Goal: Transaction & Acquisition: Subscribe to service/newsletter

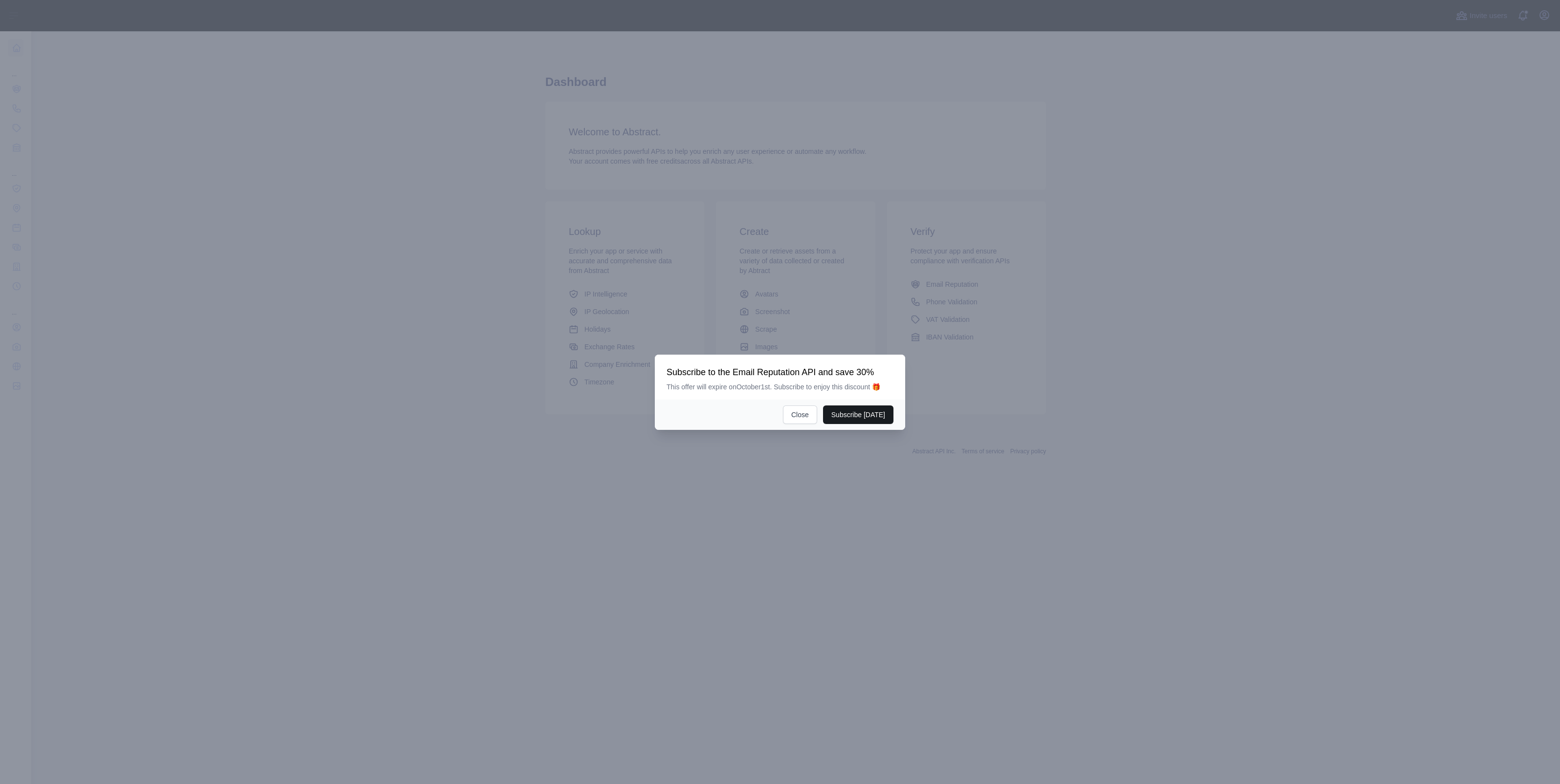
click at [843, 415] on button "Subscribe [DATE]" at bounding box center [857, 415] width 71 height 19
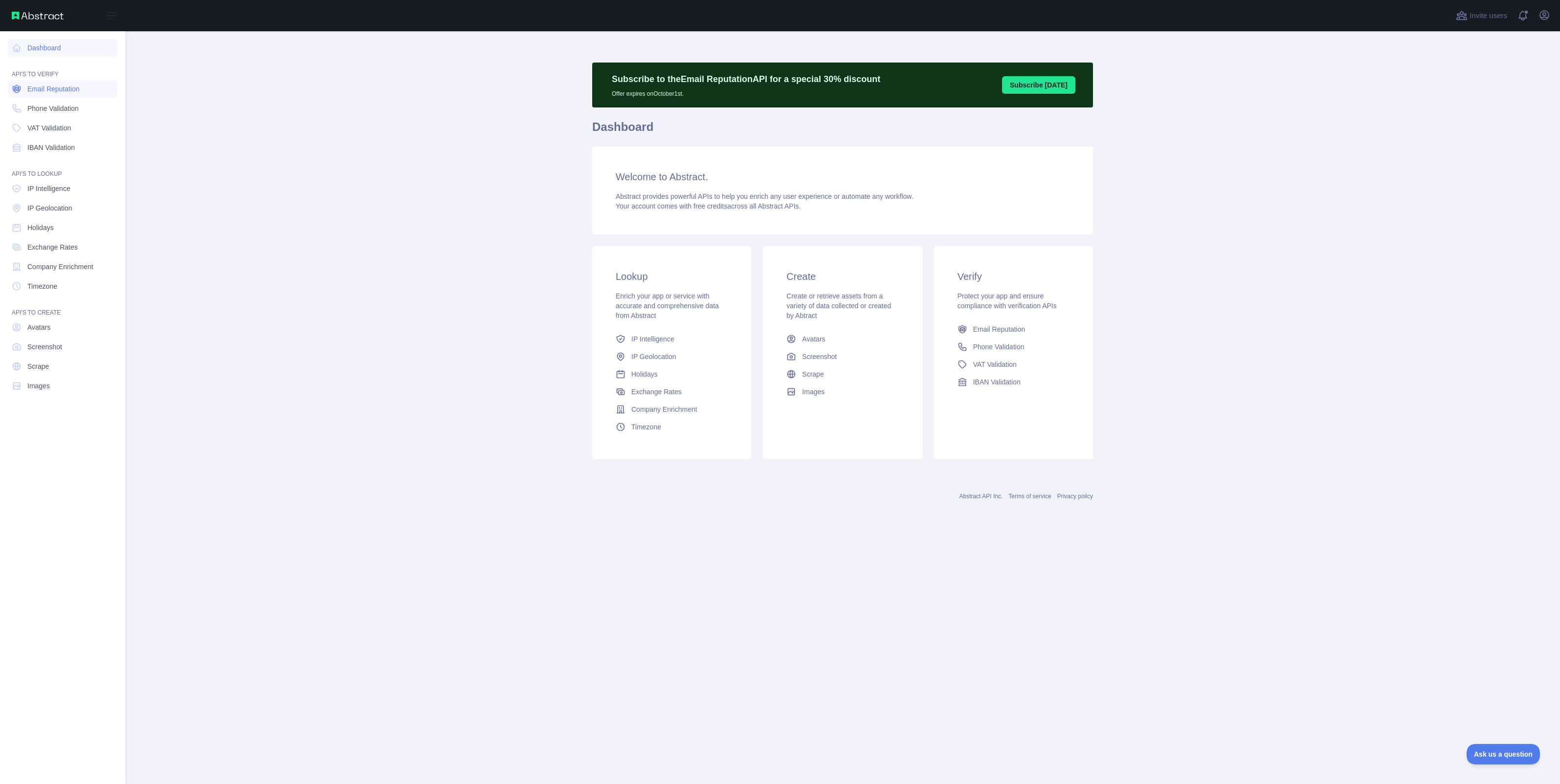
click at [61, 93] on span "Email Reputation" at bounding box center [53, 89] width 53 height 10
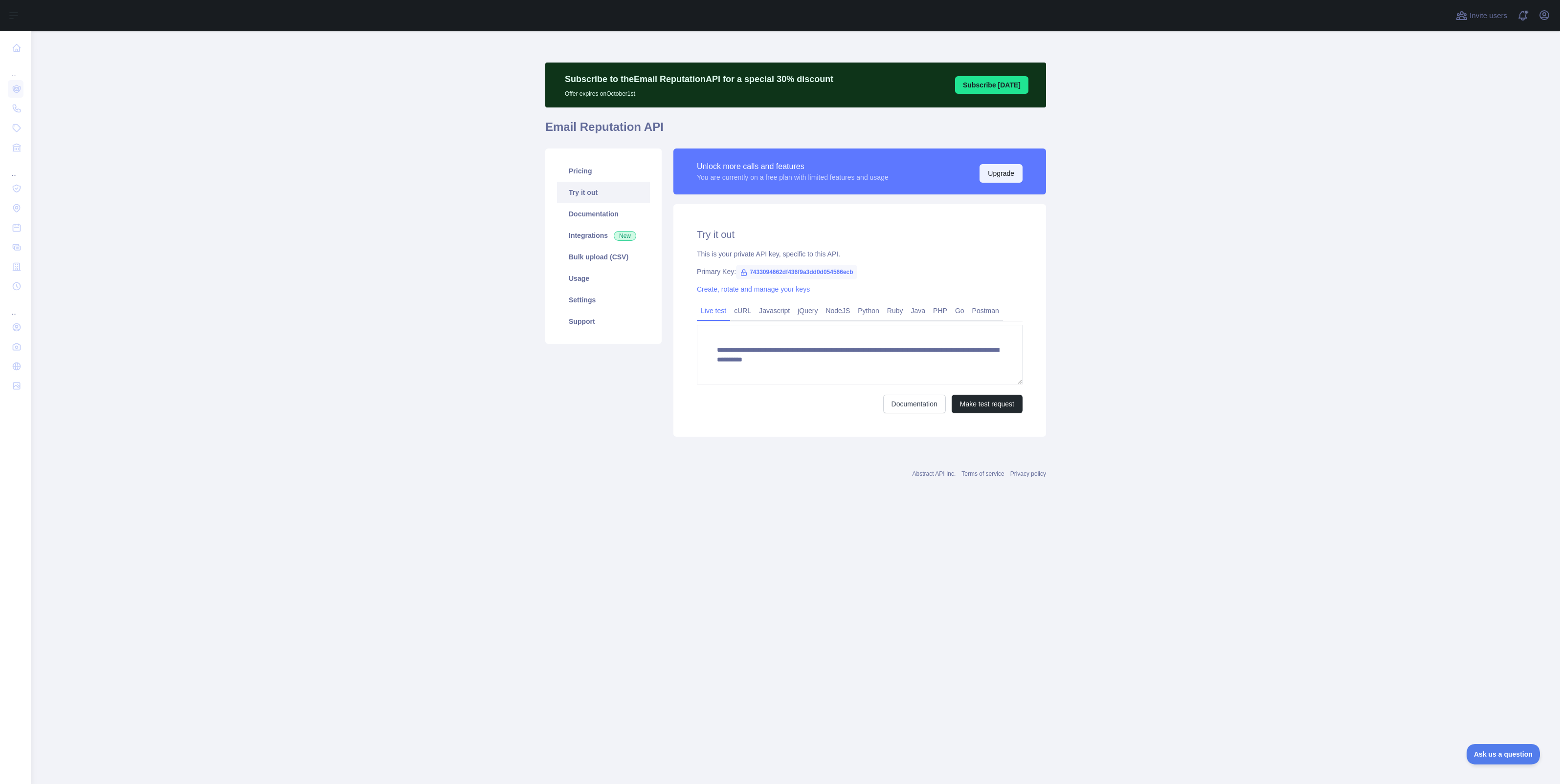
click at [1007, 168] on button "Upgrade" at bounding box center [1000, 173] width 43 height 19
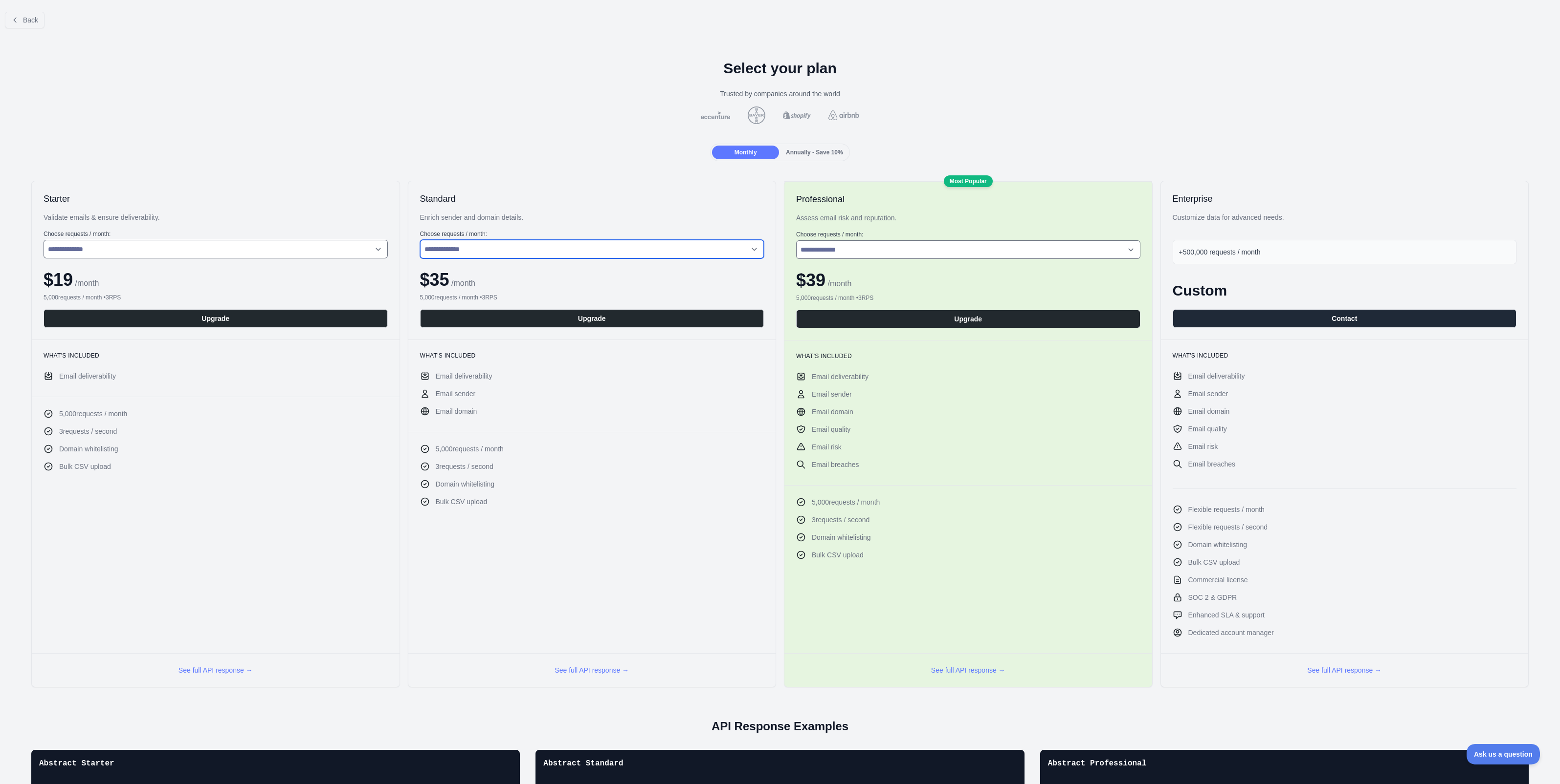
click at [746, 246] on select "**********" at bounding box center [592, 249] width 344 height 19
click at [814, 149] on span "Annually - Save 10%" at bounding box center [814, 152] width 58 height 6
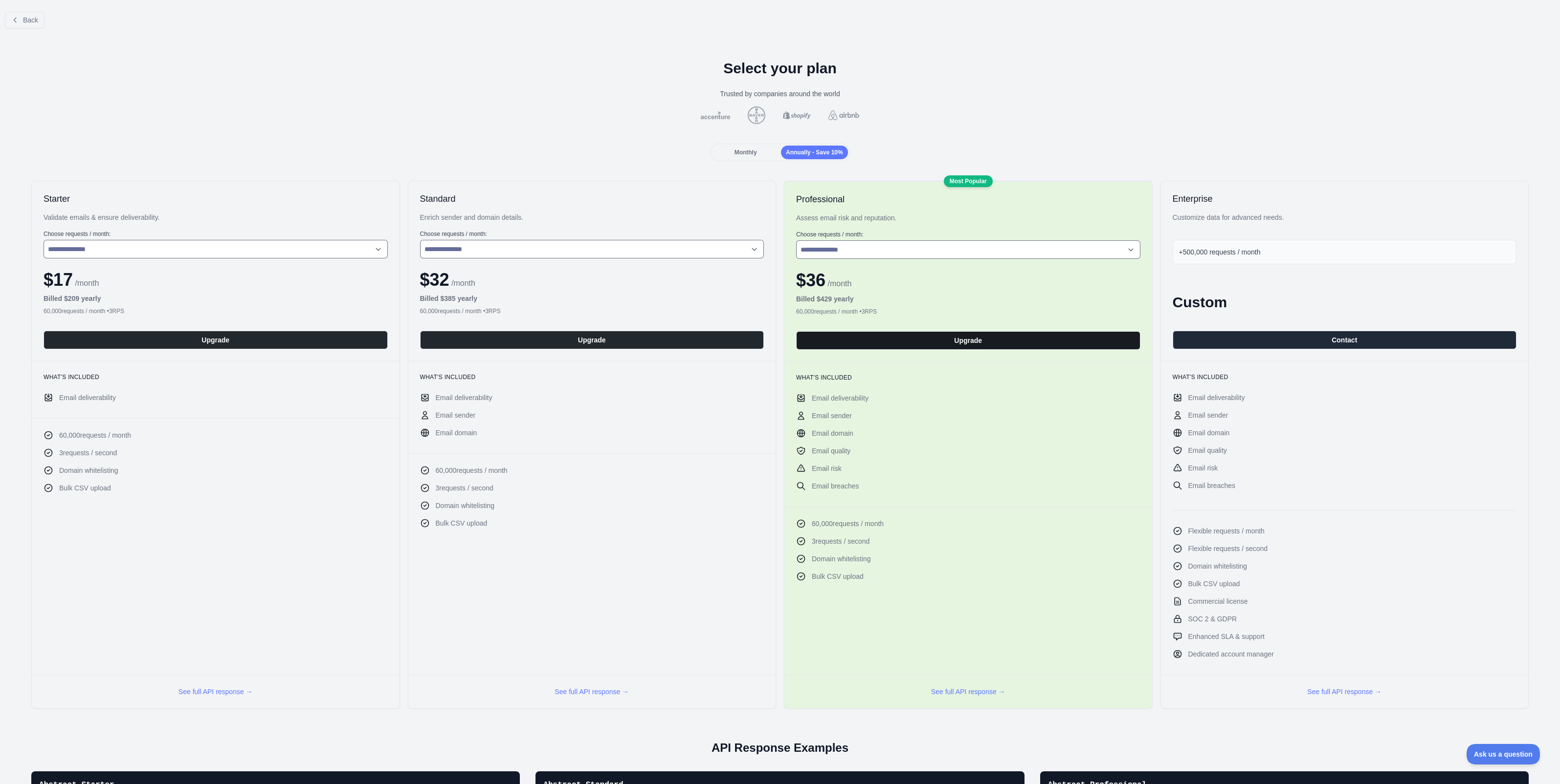
click at [968, 342] on button "Upgrade" at bounding box center [968, 340] width 344 height 19
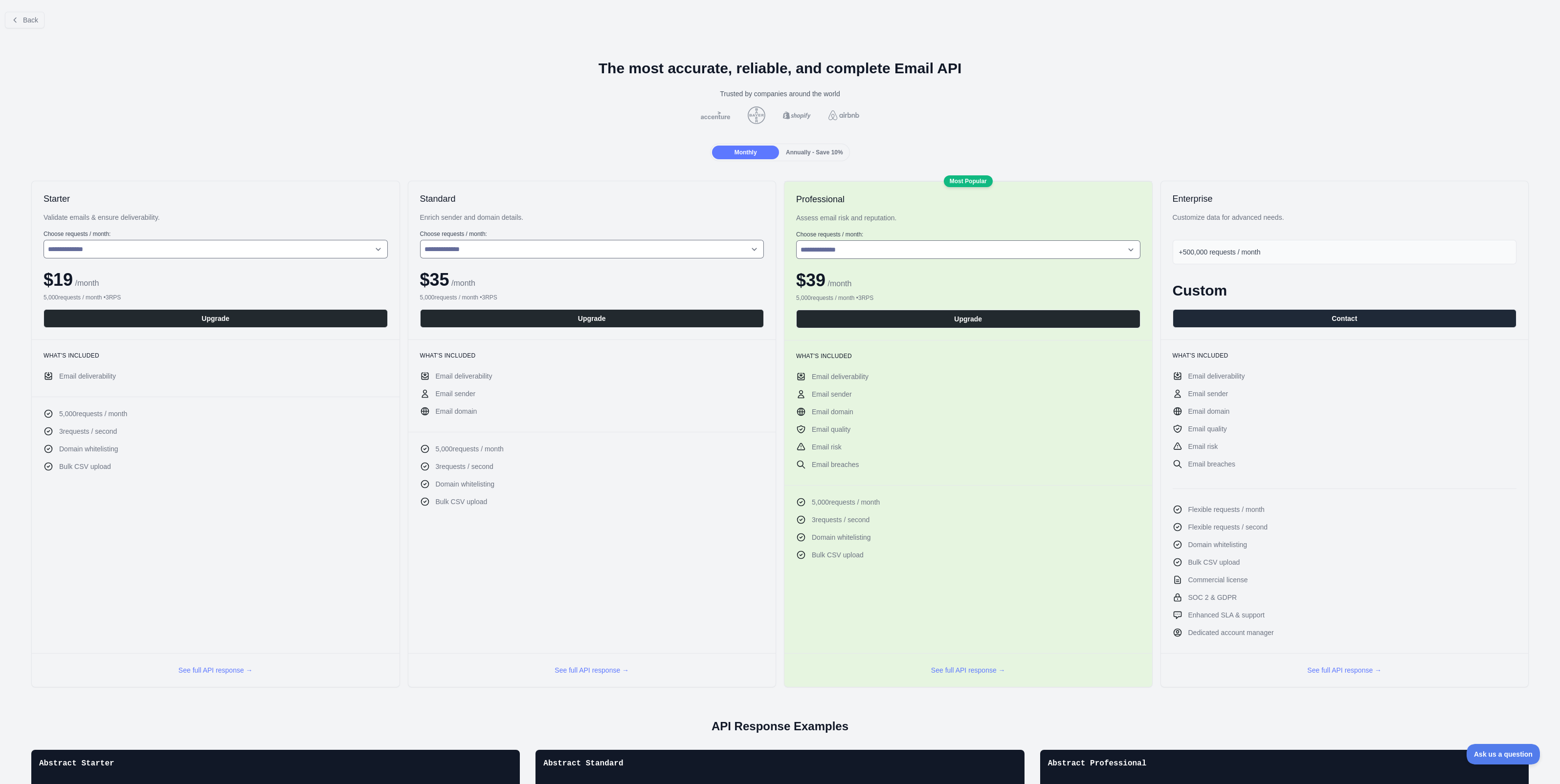
click at [819, 148] on div at bounding box center [780, 392] width 1560 height 784
click at [819, 149] on span "Annually - Save 10%" at bounding box center [814, 152] width 58 height 6
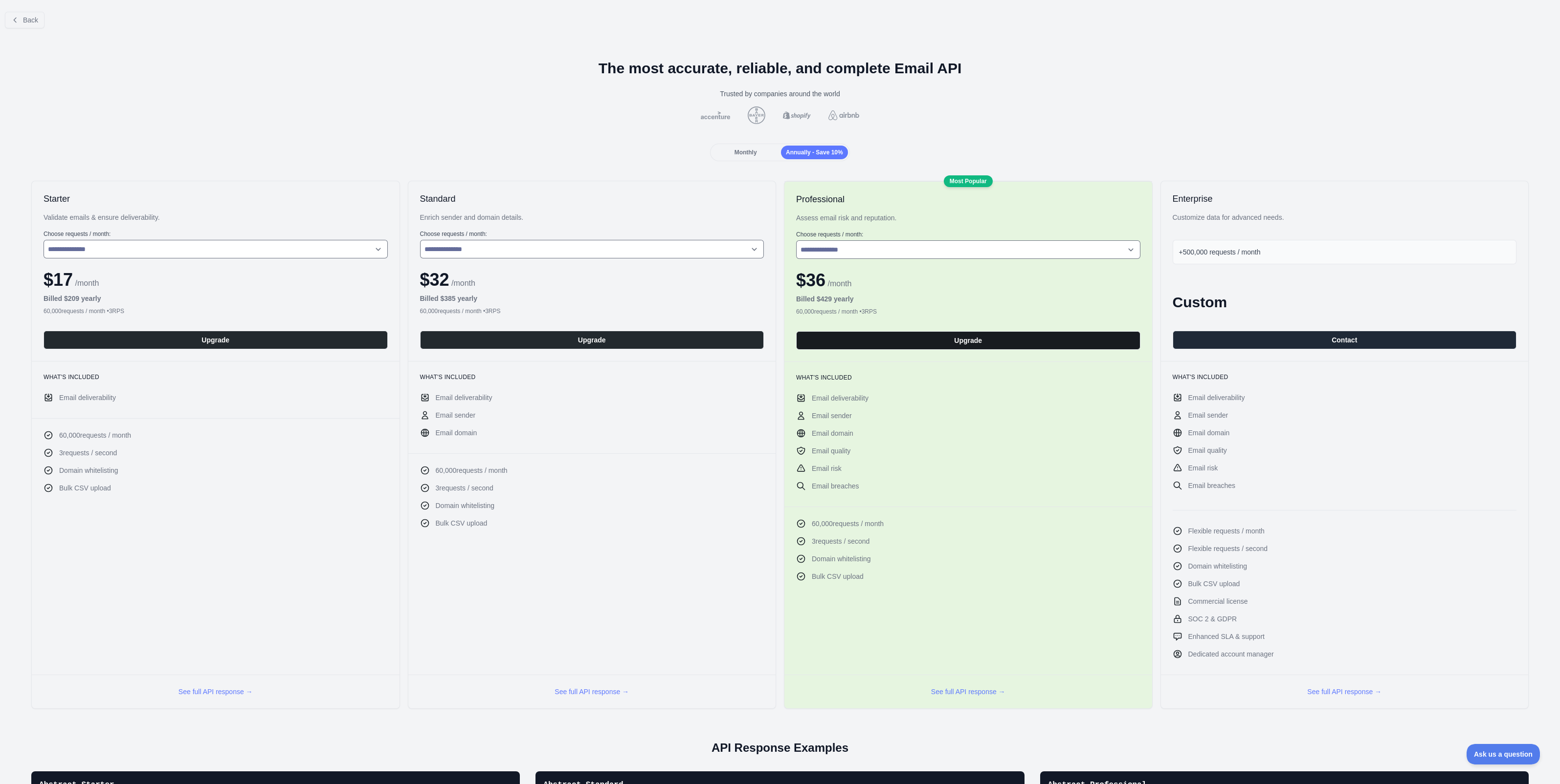
click at [968, 342] on button "Upgrade" at bounding box center [968, 340] width 344 height 19
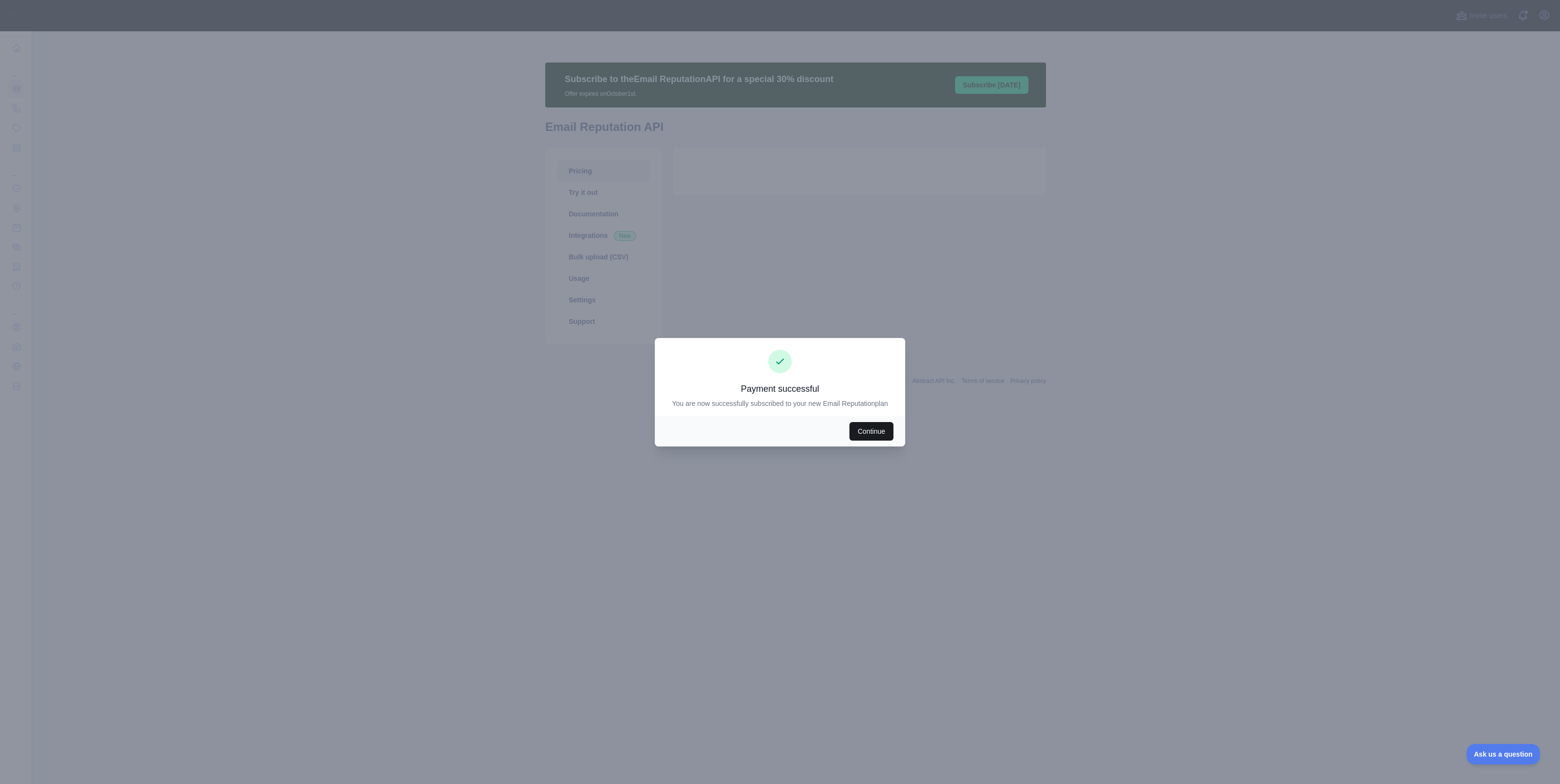
click at [861, 429] on button "Continue" at bounding box center [871, 431] width 44 height 19
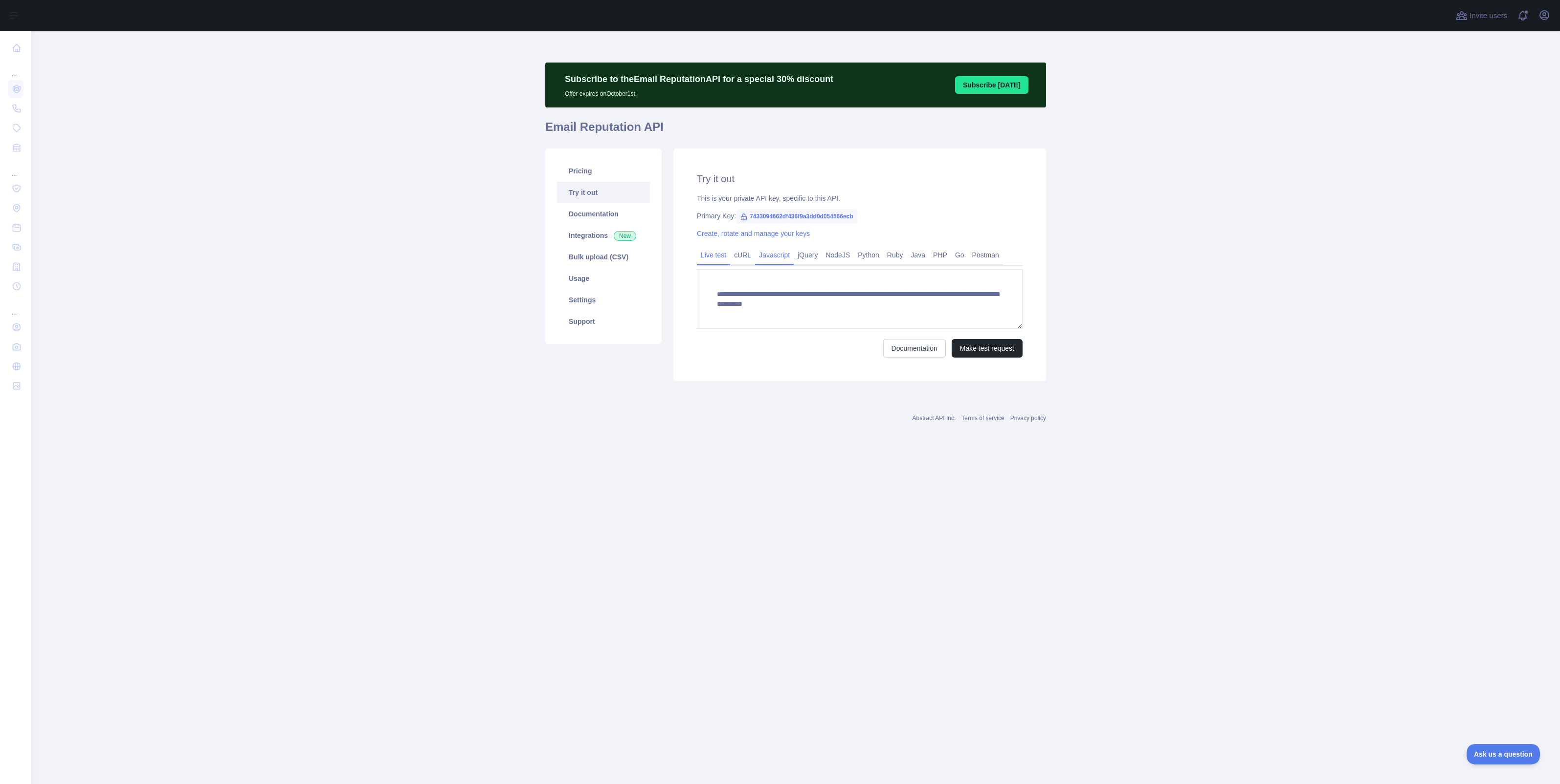
click at [776, 254] on link "Javascript" at bounding box center [775, 254] width 39 height 15
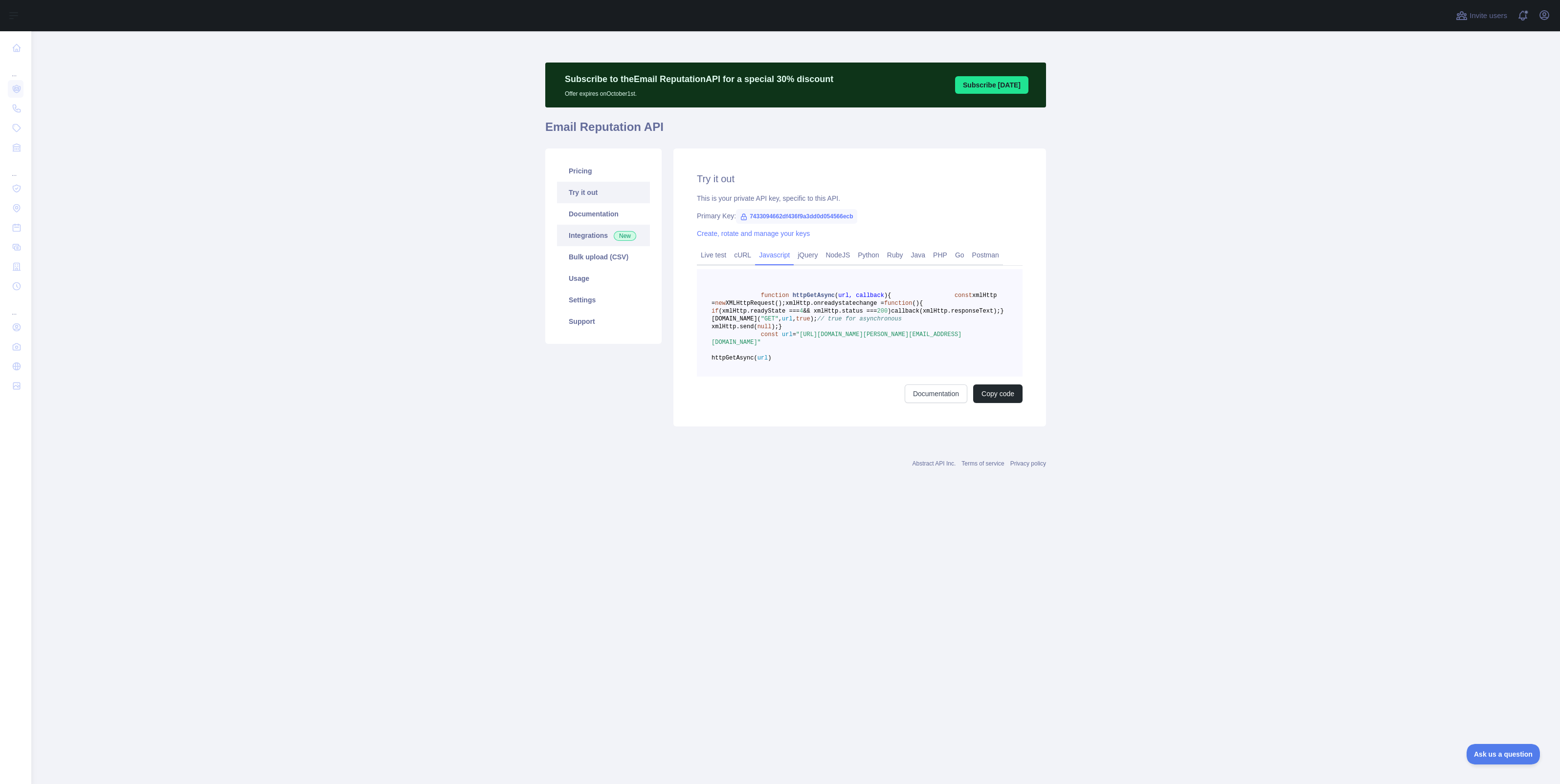
click at [577, 237] on link "Integrations New" at bounding box center [603, 236] width 93 height 22
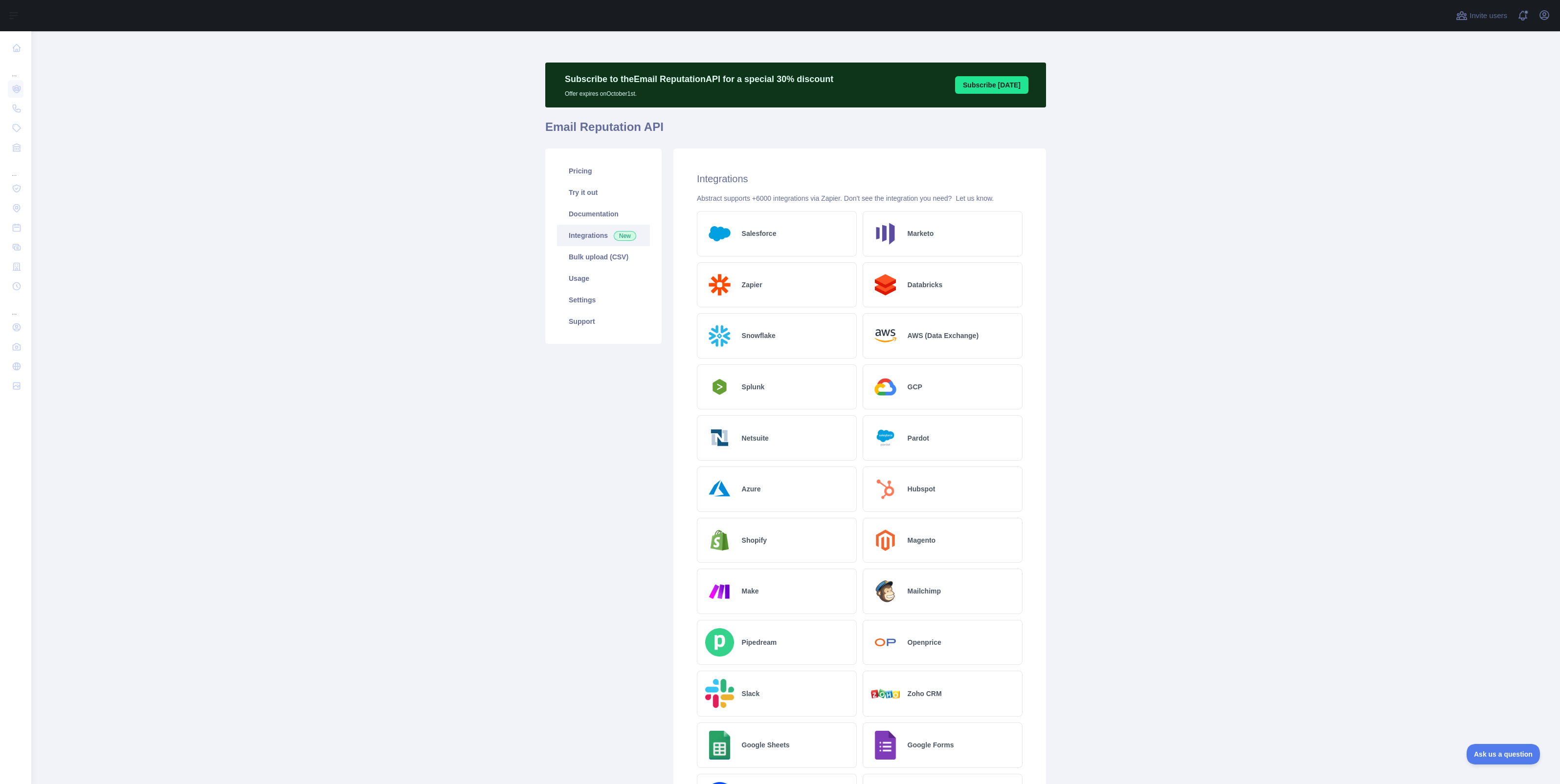
click at [752, 486] on h2 "Azure" at bounding box center [751, 489] width 19 height 10
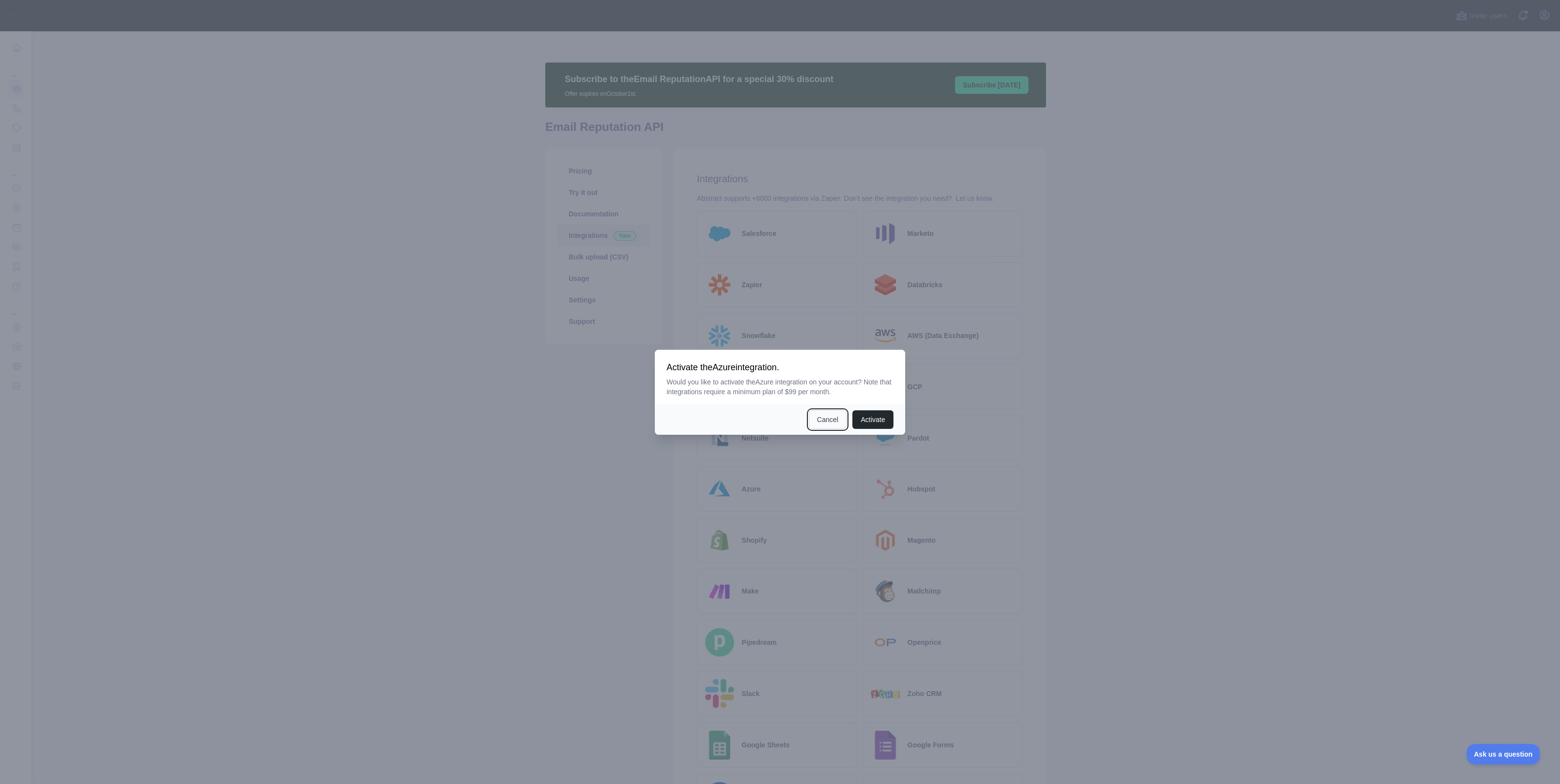
click at [817, 418] on button "Cancel" at bounding box center [827, 420] width 38 height 19
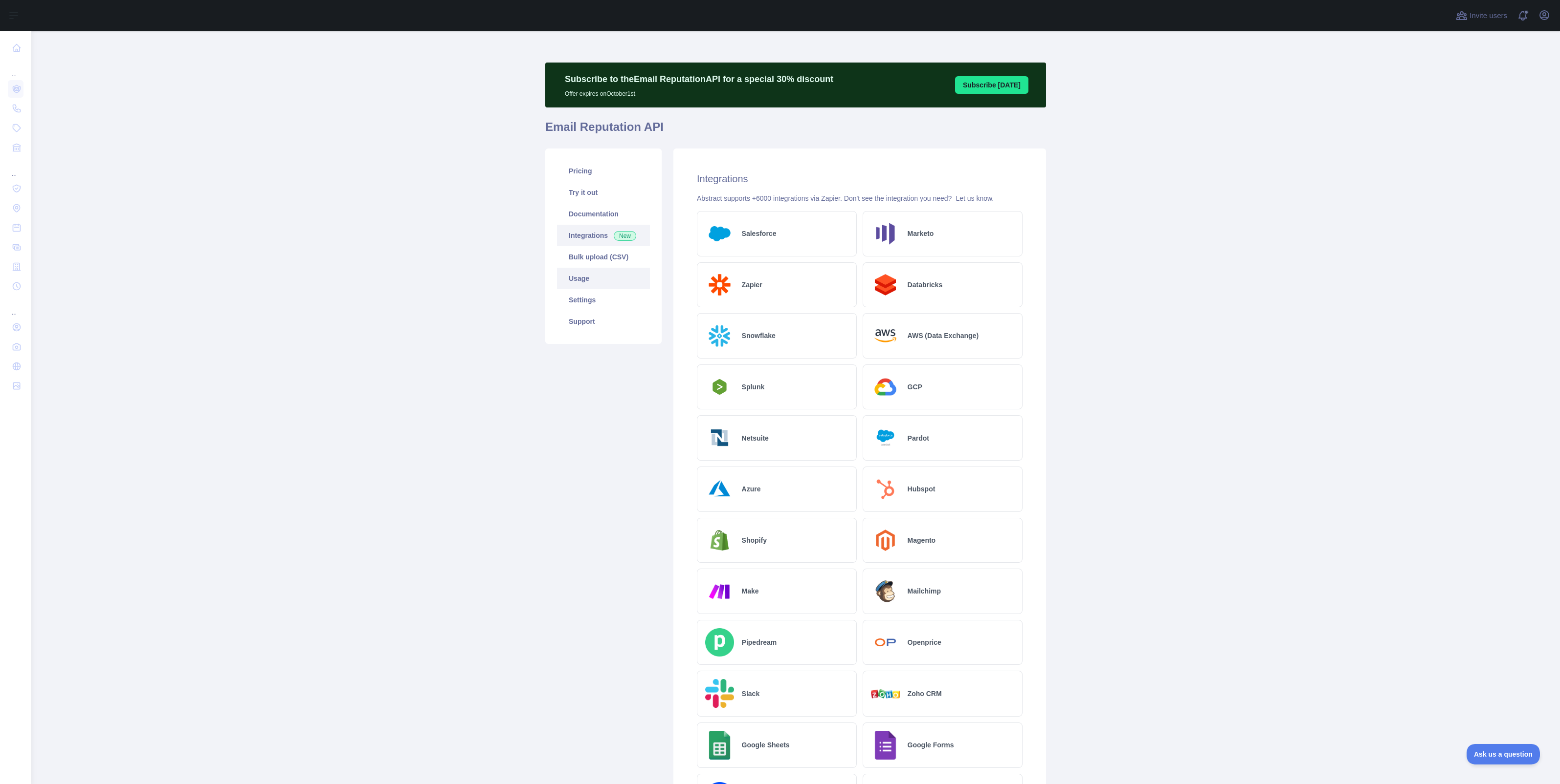
click at [593, 278] on link "Usage" at bounding box center [603, 279] width 93 height 22
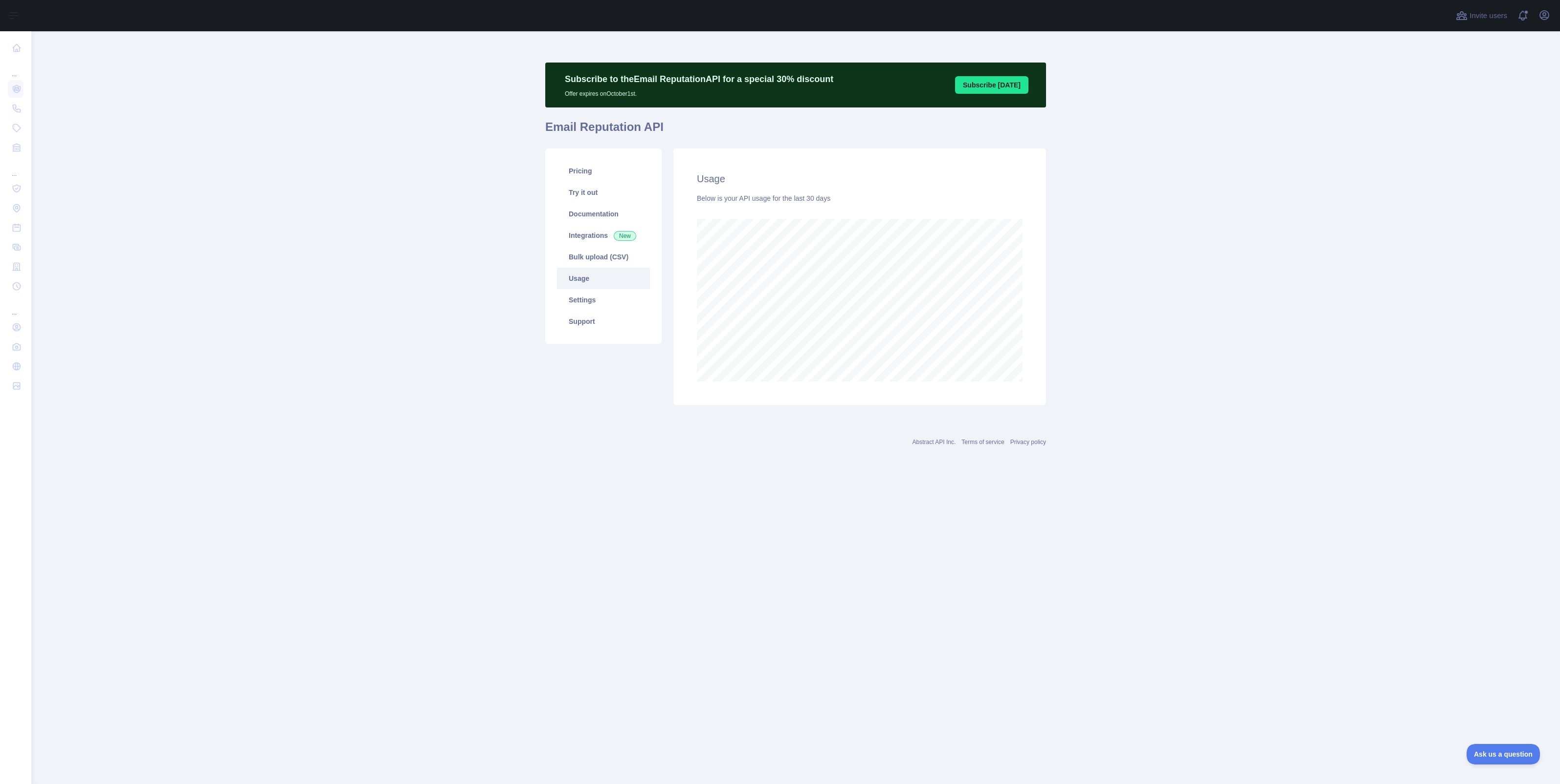
scroll to position [752, 1528]
click at [583, 305] on link "Settings" at bounding box center [603, 300] width 93 height 22
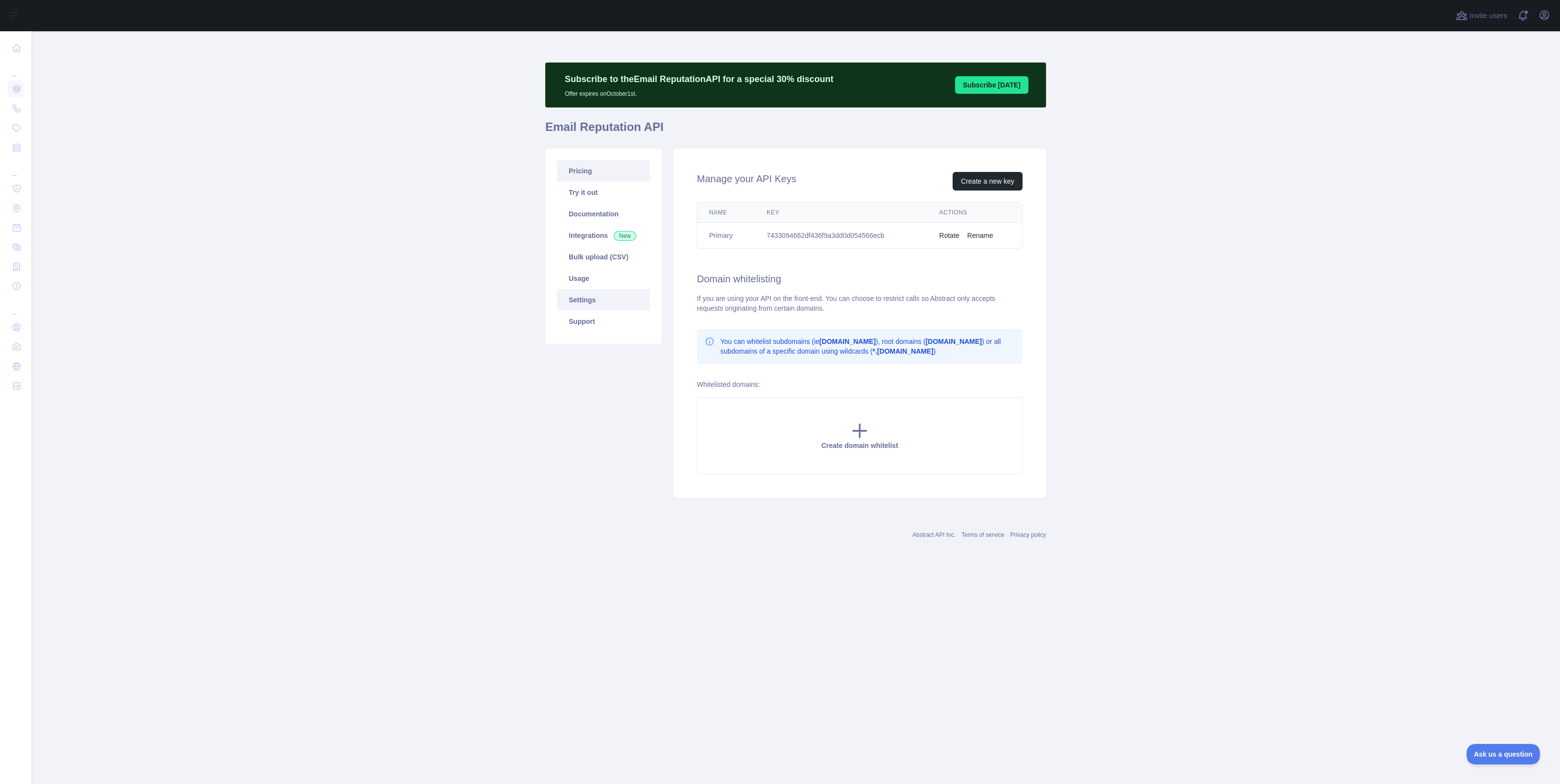
click at [592, 169] on link "Pricing" at bounding box center [603, 171] width 93 height 22
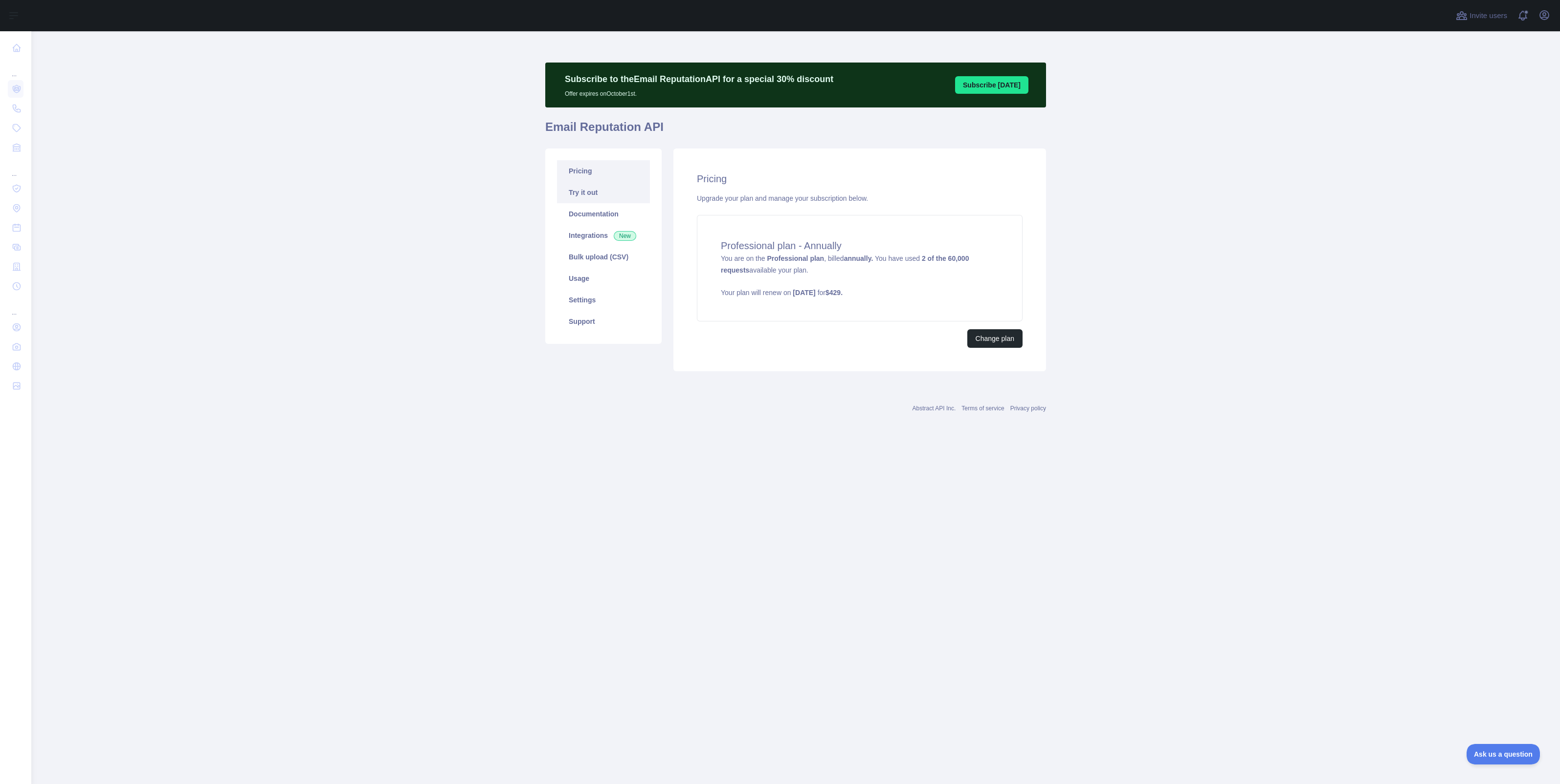
click at [595, 199] on link "Try it out" at bounding box center [603, 192] width 93 height 22
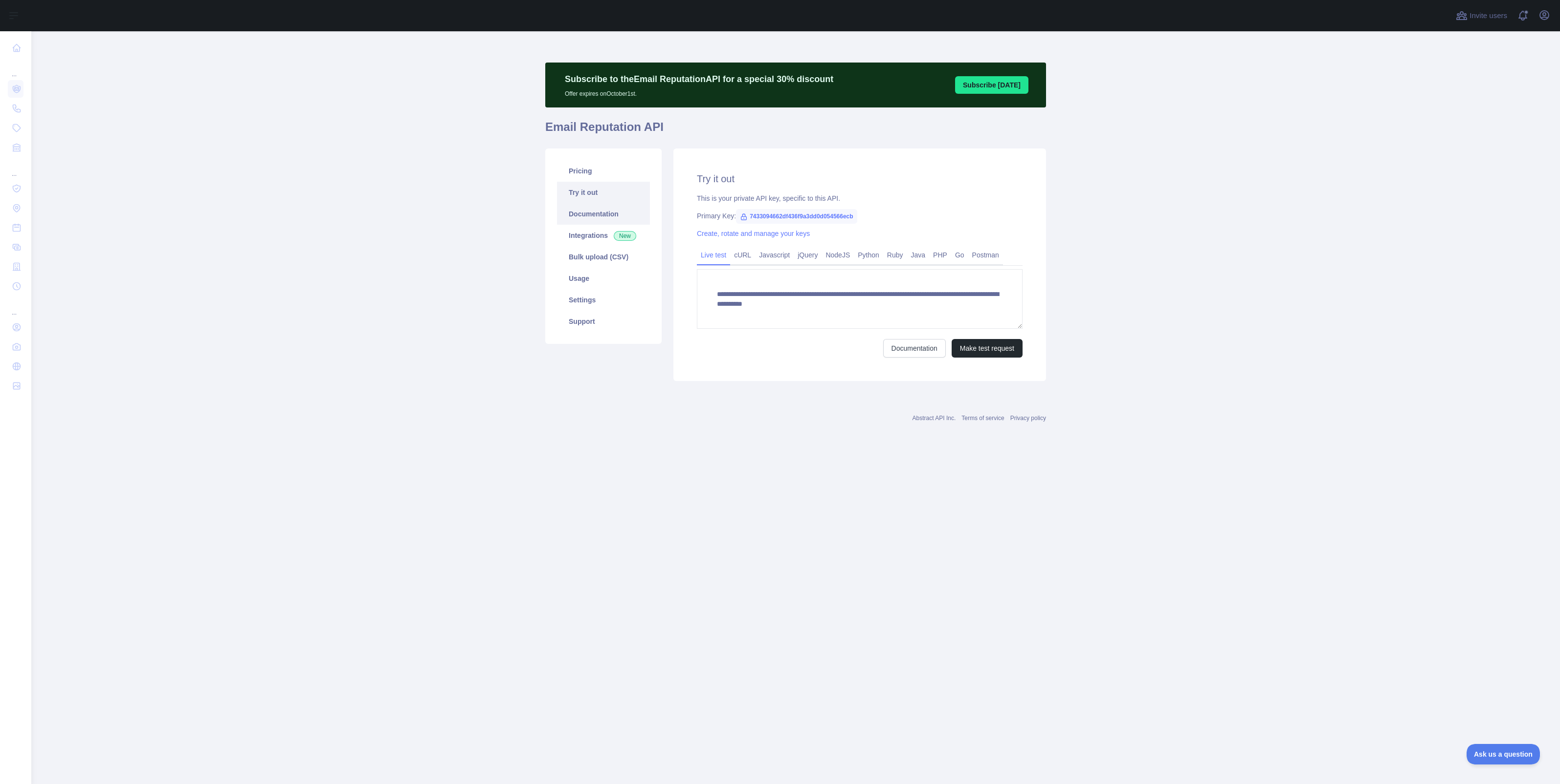
click at [577, 215] on link "Documentation" at bounding box center [603, 214] width 93 height 22
